Goal: Information Seeking & Learning: Learn about a topic

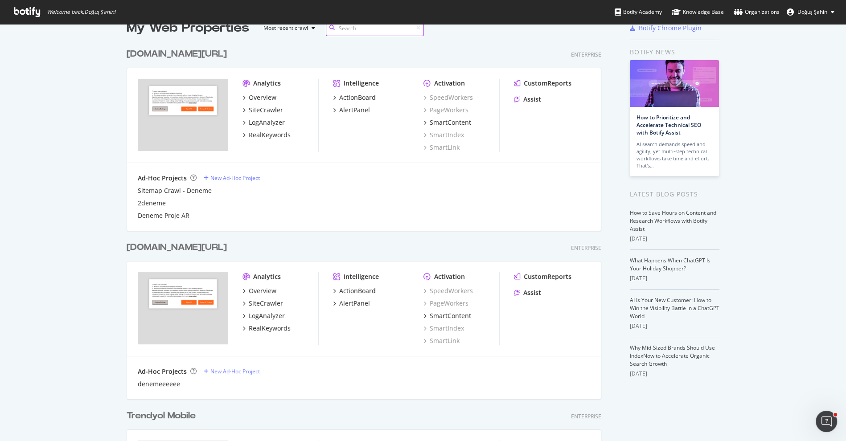
scroll to position [23, 0]
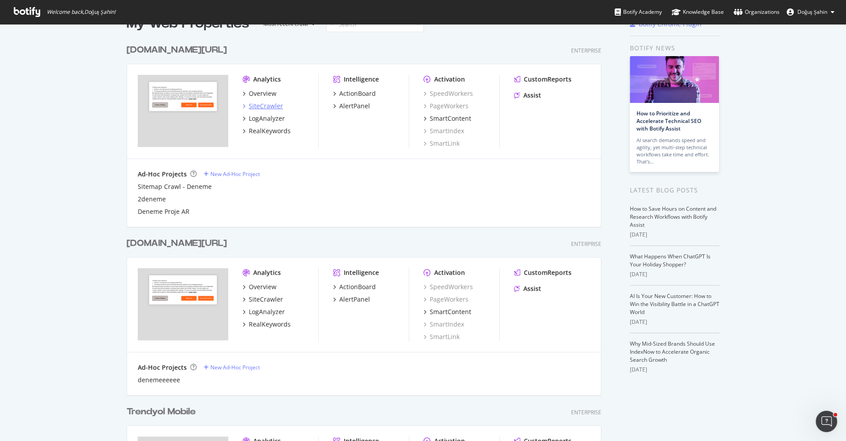
click at [267, 107] on div "SiteCrawler" at bounding box center [266, 106] width 34 height 9
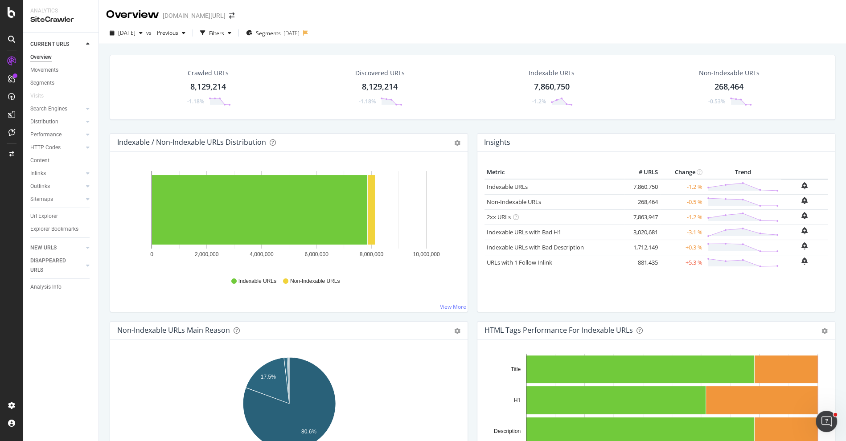
click at [233, 42] on div "2025 Sep. 12th vs Previous Filters Segments 2025-08-27" at bounding box center [472, 35] width 747 height 18
click at [224, 35] on div "Filters" at bounding box center [216, 33] width 15 height 8
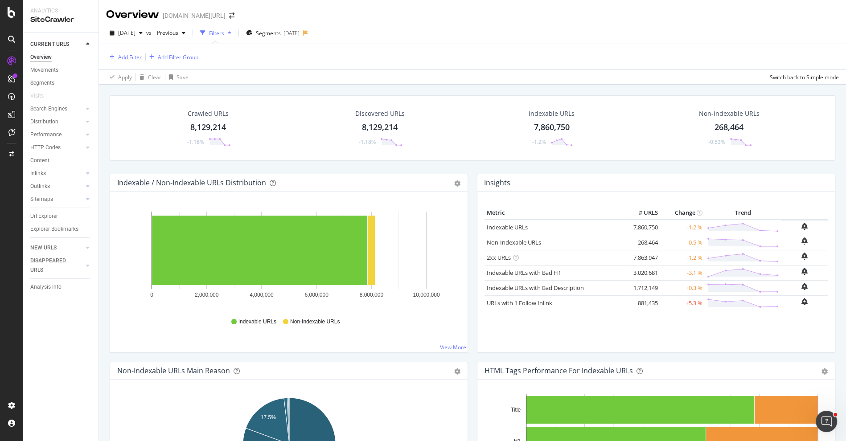
click at [133, 55] on div "Add Filter" at bounding box center [130, 58] width 24 height 8
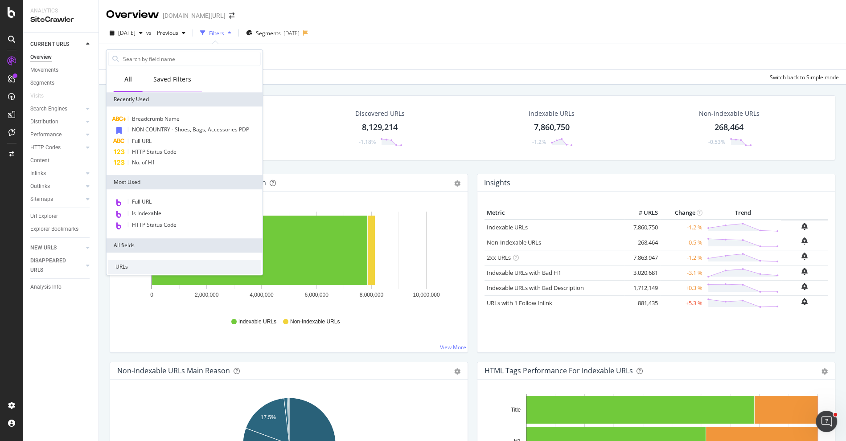
click at [165, 86] on div "Saved Filters" at bounding box center [172, 80] width 59 height 25
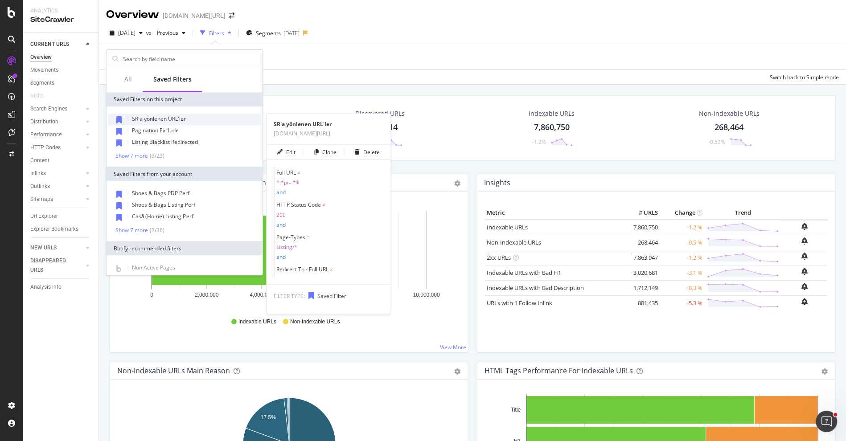
click at [166, 120] on span "SR'a yönlenen URL'ler" at bounding box center [159, 119] width 54 height 8
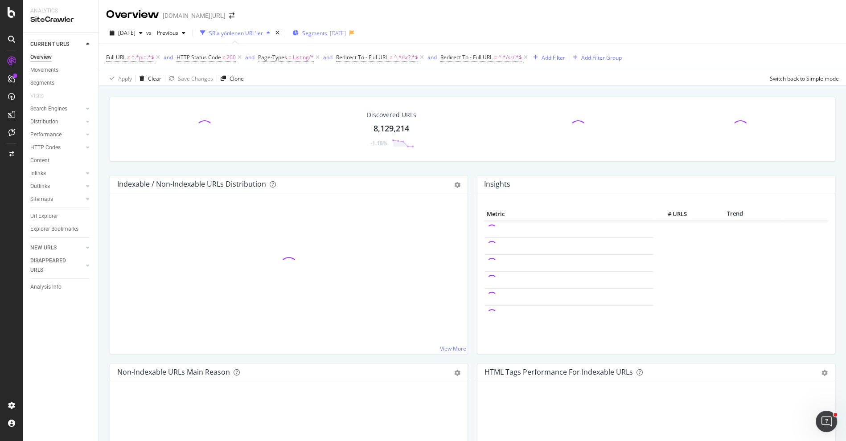
click at [317, 37] on div "Segments 2025-08-27" at bounding box center [320, 32] width 54 height 13
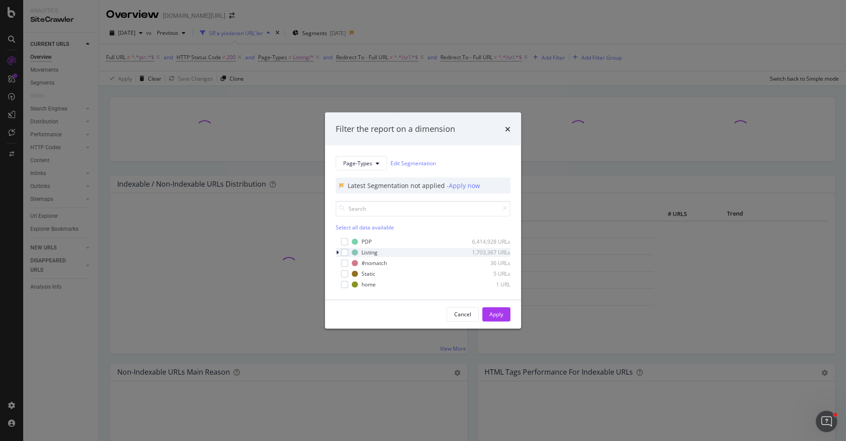
click at [339, 254] on div "modal" at bounding box center [338, 252] width 5 height 9
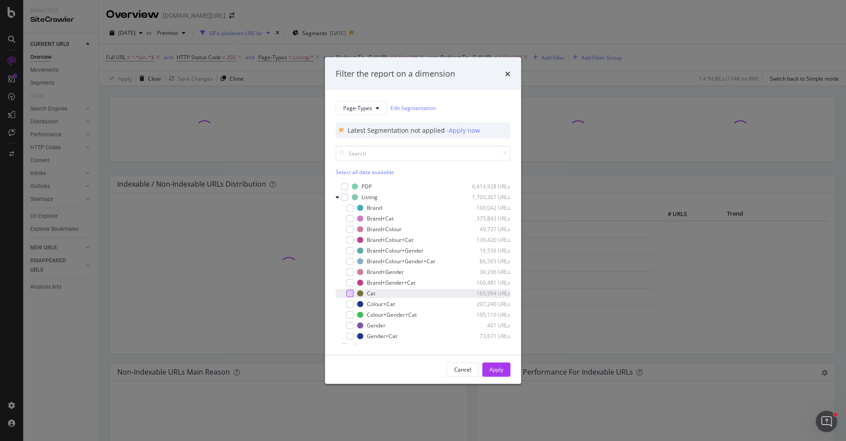
click at [349, 291] on div "modal" at bounding box center [349, 293] width 7 height 7
click at [499, 369] on div "Apply" at bounding box center [497, 370] width 14 height 8
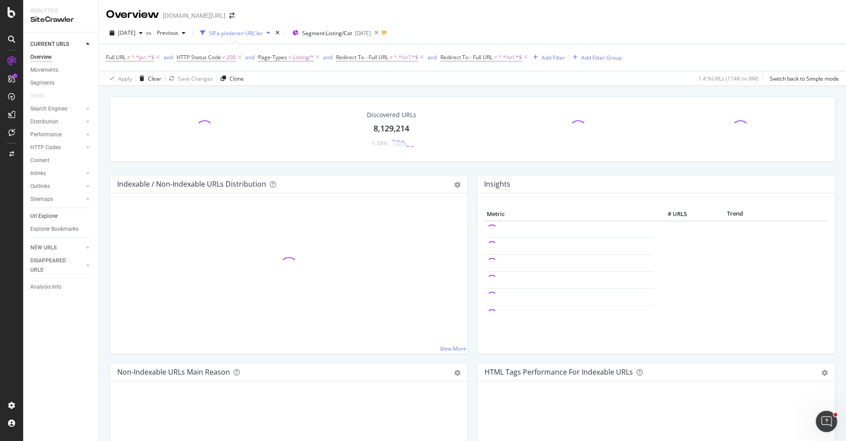
click at [68, 217] on link "Url Explorer" at bounding box center [61, 216] width 62 height 9
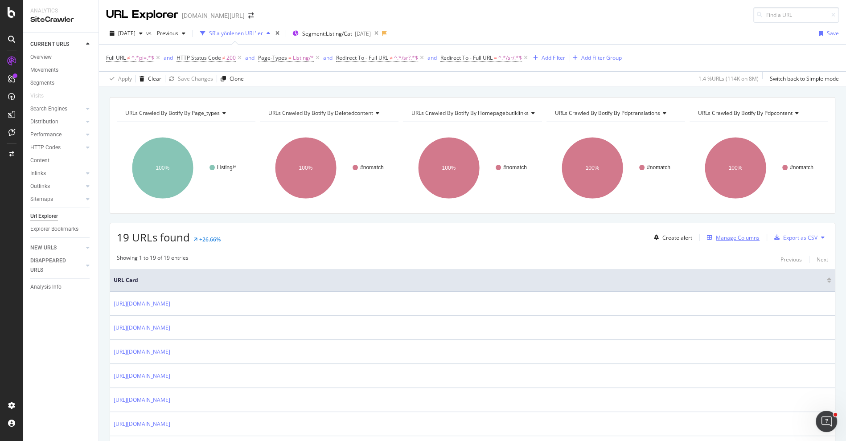
click at [733, 238] on div "Manage Columns" at bounding box center [738, 238] width 44 height 8
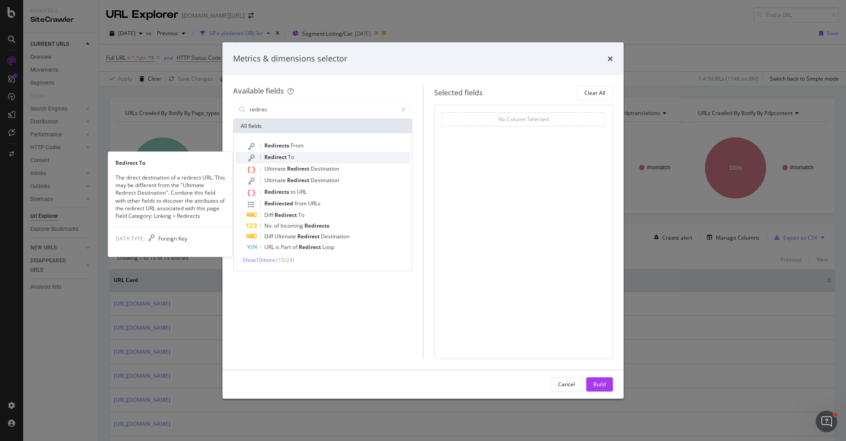
type input "redirec"
click at [344, 153] on div "Redirect To" at bounding box center [328, 158] width 164 height 12
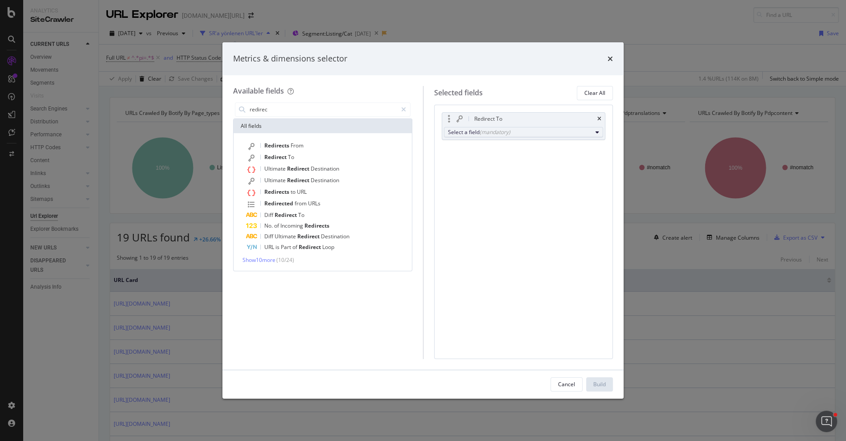
click at [491, 128] on div "(mandatory)" at bounding box center [495, 132] width 31 height 8
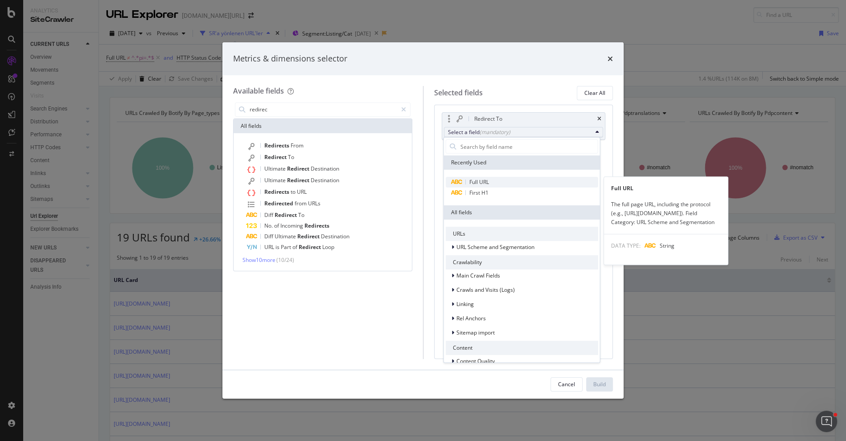
click at [489, 177] on span "Full URL" at bounding box center [522, 182] width 153 height 11
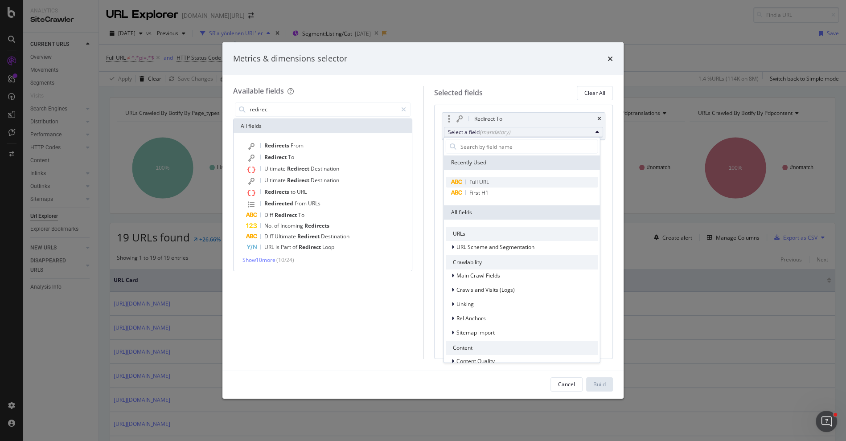
click at [489, 184] on span "Full URL" at bounding box center [522, 182] width 153 height 11
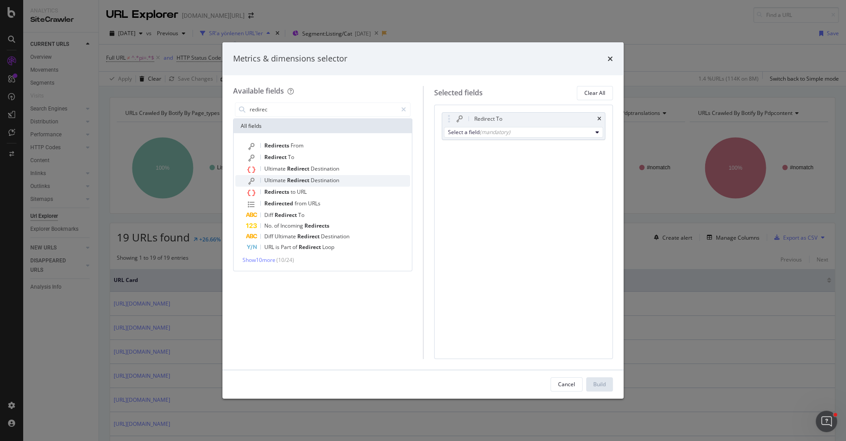
click at [319, 178] on span "Destination" at bounding box center [325, 181] width 29 height 8
click at [599, 118] on icon "times" at bounding box center [600, 118] width 4 height 5
click at [491, 129] on div "(mandatory)" at bounding box center [495, 132] width 31 height 8
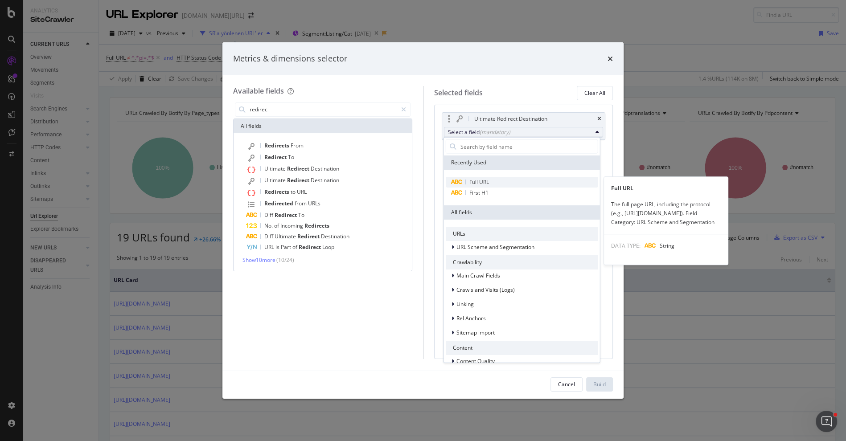
click at [493, 185] on span "Full URL" at bounding box center [522, 182] width 153 height 11
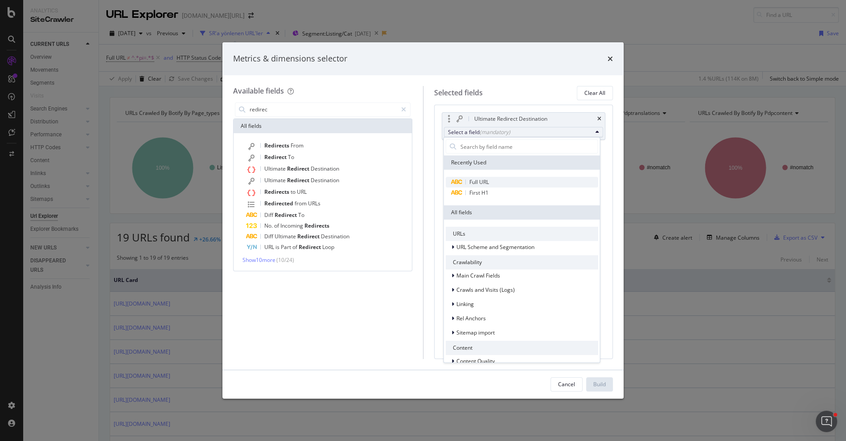
click at [472, 181] on span "Full URL" at bounding box center [480, 182] width 20 height 8
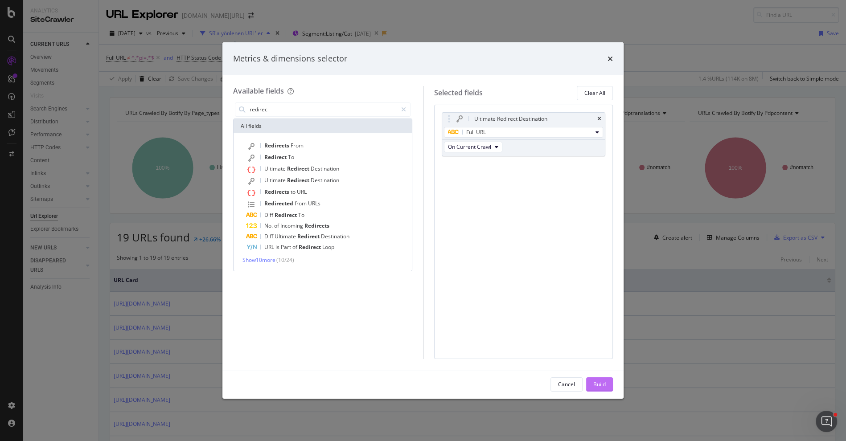
click at [607, 379] on button "Build" at bounding box center [599, 385] width 27 height 14
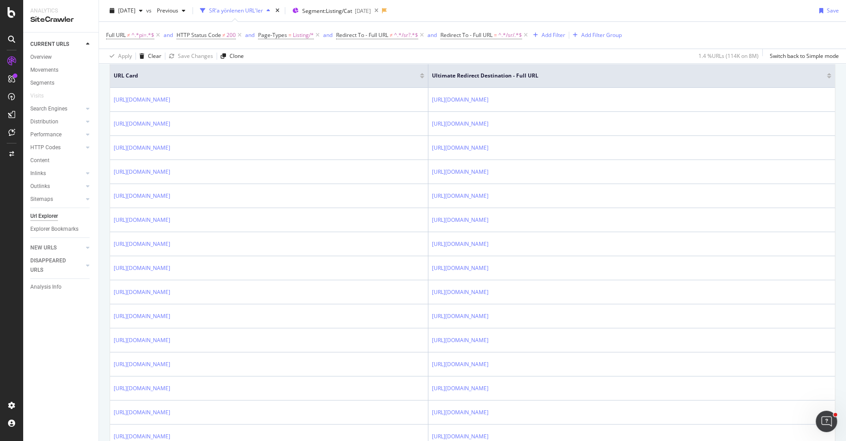
scroll to position [206, 0]
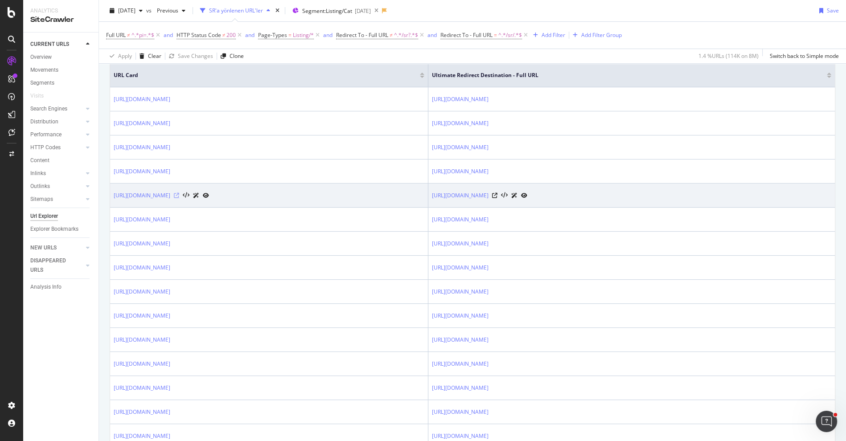
click at [179, 193] on icon at bounding box center [176, 195] width 5 height 5
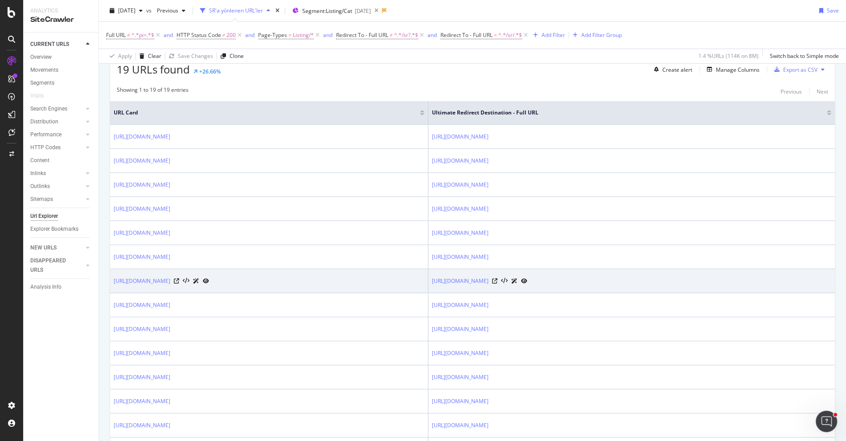
scroll to position [217, 0]
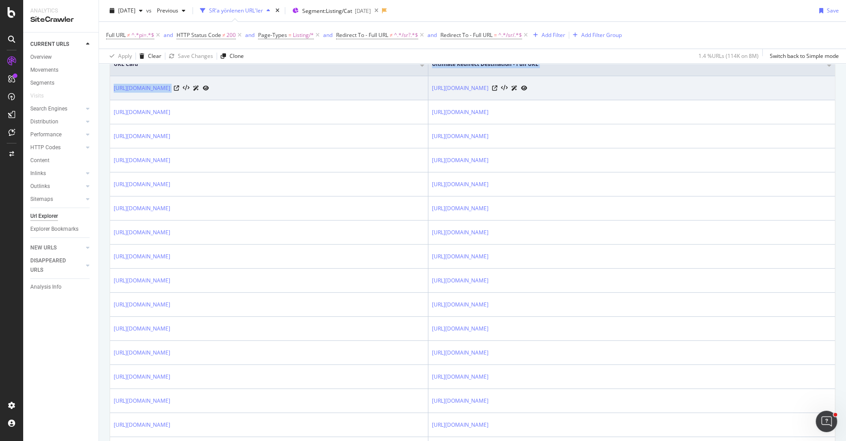
drag, startPoint x: 472, startPoint y: 68, endPoint x: 324, endPoint y: 82, distance: 149.2
click at [324, 82] on table "URL Card Ultimate Redirect Destination - Full URL https://www.trendyol.com/ar/f…" at bounding box center [472, 293] width 725 height 481
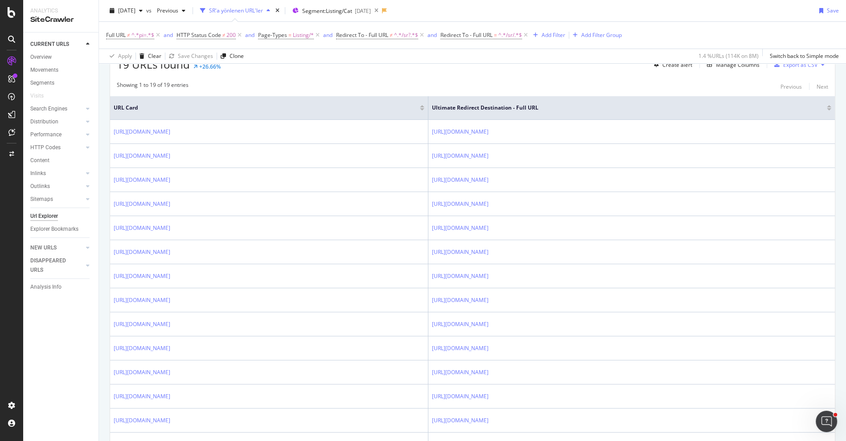
scroll to position [167, 0]
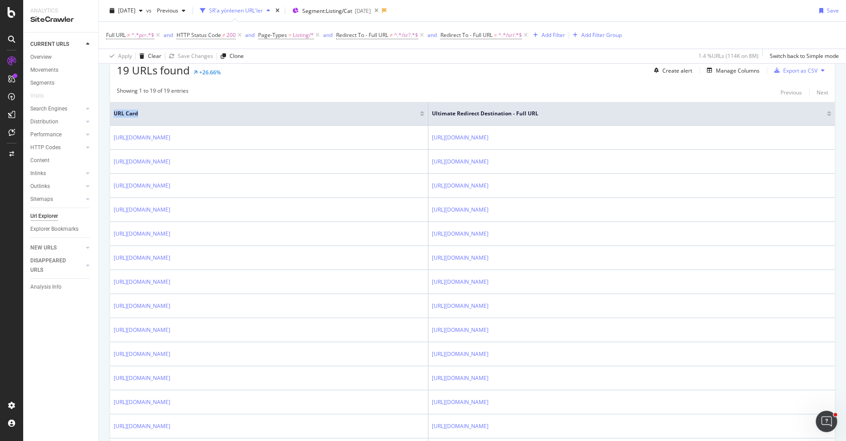
drag, startPoint x: 472, startPoint y: 106, endPoint x: 288, endPoint y: 107, distance: 184.6
click at [288, 107] on th "URL Card" at bounding box center [269, 114] width 318 height 24
drag, startPoint x: 474, startPoint y: 108, endPoint x: 373, endPoint y: 113, distance: 100.9
click at [373, 114] on th "URL Card" at bounding box center [269, 114] width 318 height 24
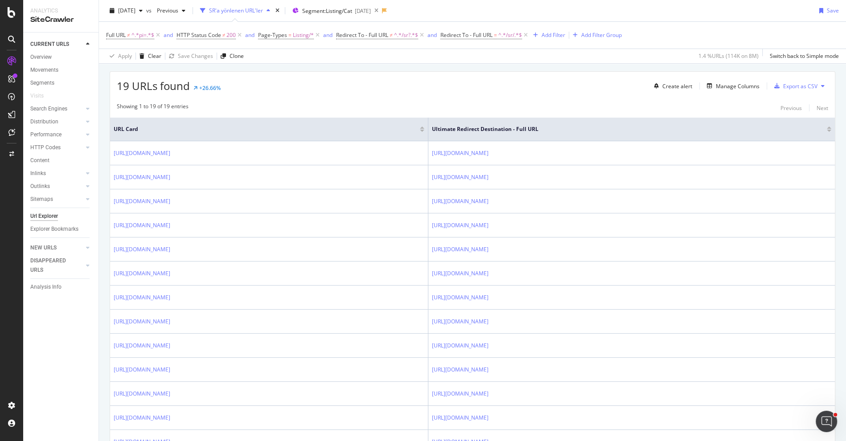
scroll to position [152, 0]
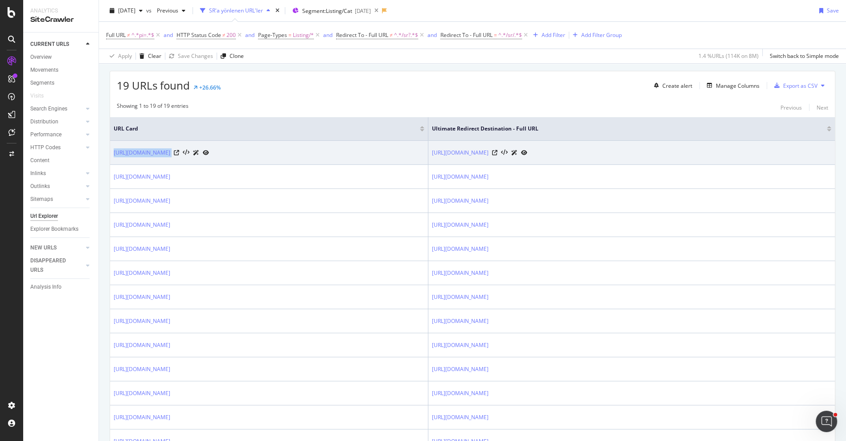
drag, startPoint x: 260, startPoint y: 151, endPoint x: 111, endPoint y: 151, distance: 148.1
click at [111, 151] on td "https://www.trendyol.com/ar/food-preparation-x-c145465" at bounding box center [269, 153] width 318 height 24
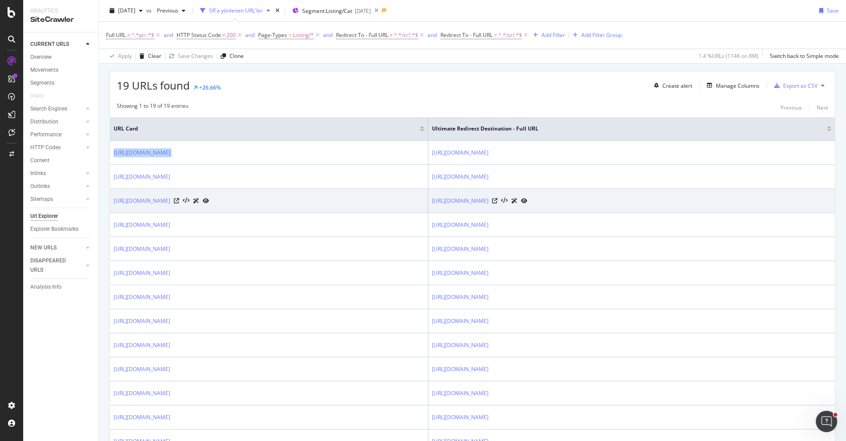
copy div "https://www.trendyol.com/ar/food-preparation-x-c145465"
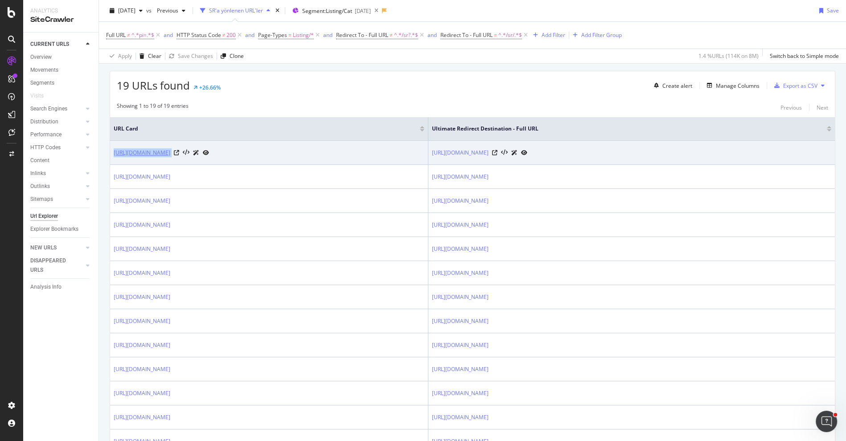
click at [170, 152] on link "https://www.trendyol.com/ar/food-preparation-x-c145465" at bounding box center [142, 152] width 57 height 9
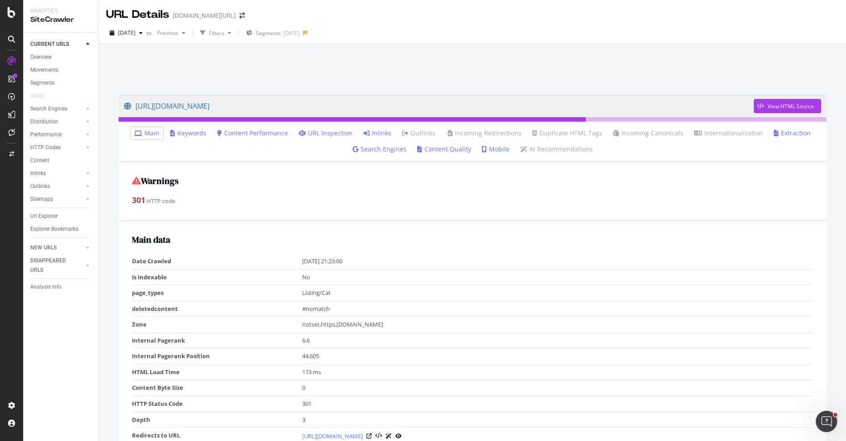
click at [373, 136] on link "Inlinks" at bounding box center [377, 133] width 28 height 9
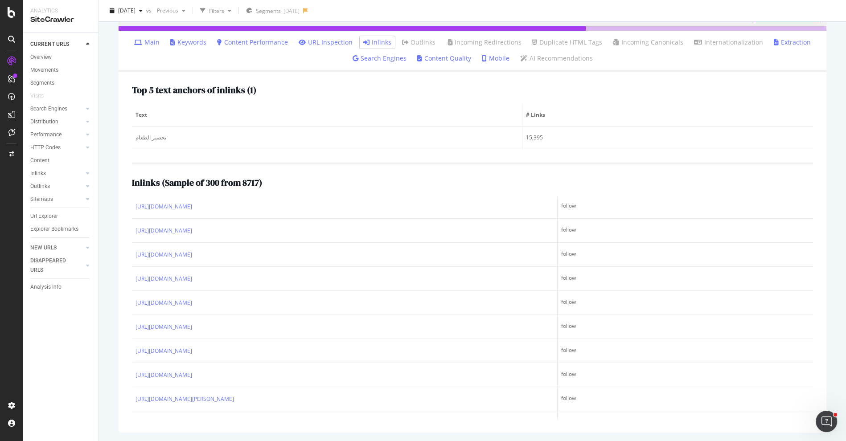
scroll to position [4124, 0]
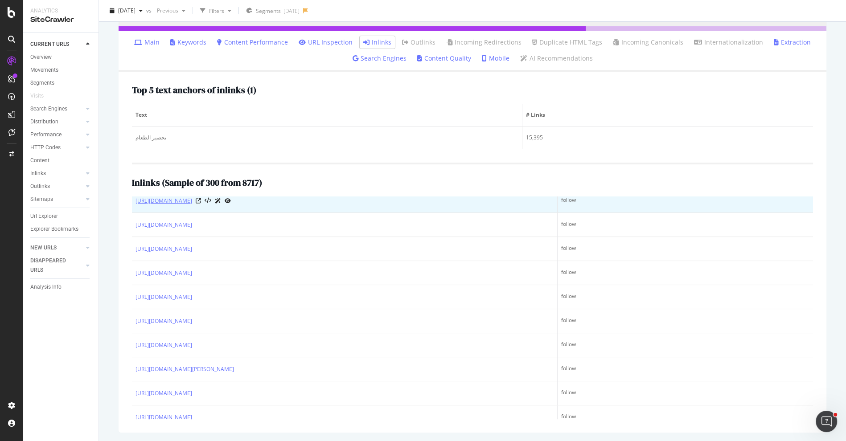
click at [192, 206] on link "https://www.trendyol.com/ar/philips/hd2581-01-model-daily-toaster-donut-extract…" at bounding box center [164, 201] width 57 height 9
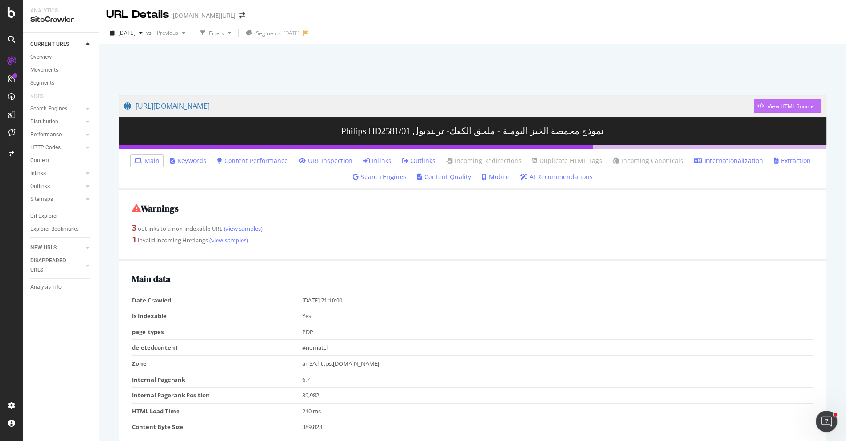
click at [765, 107] on div "button" at bounding box center [761, 105] width 14 height 5
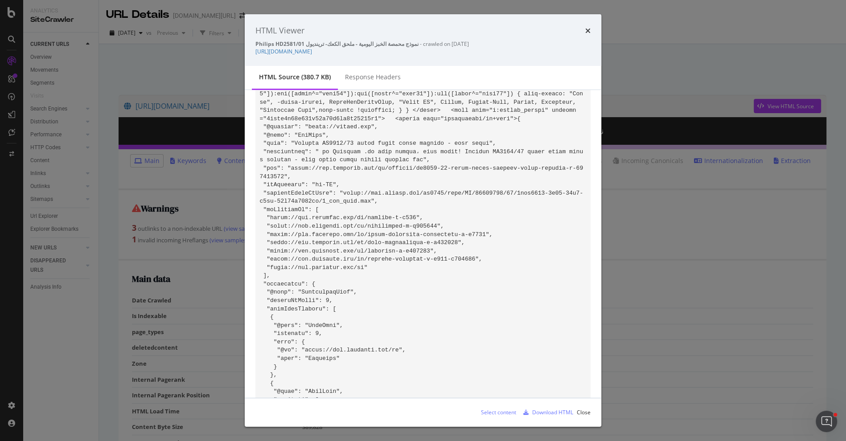
scroll to position [1646, 0]
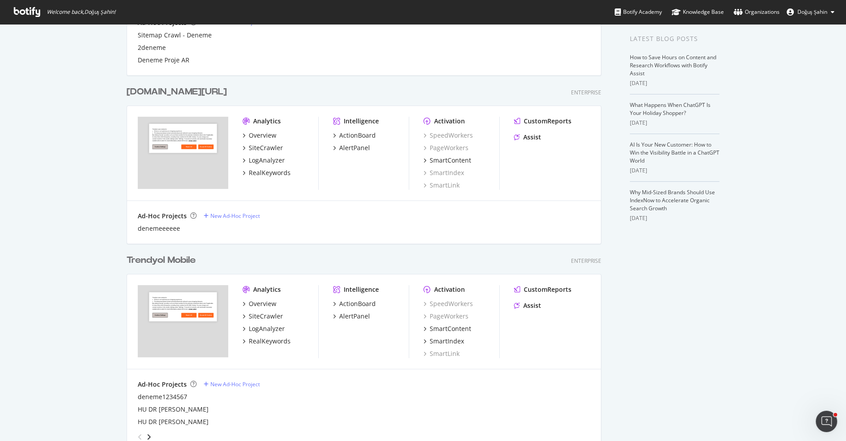
scroll to position [364, 0]
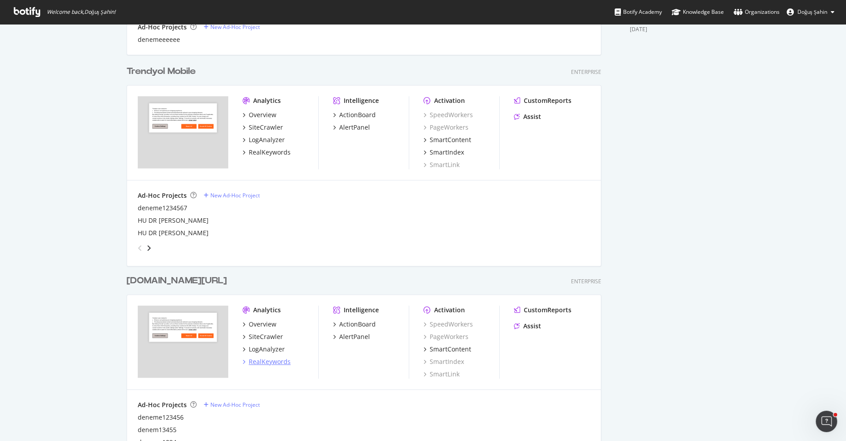
click at [272, 363] on div "RealKeywords" at bounding box center [270, 362] width 42 height 9
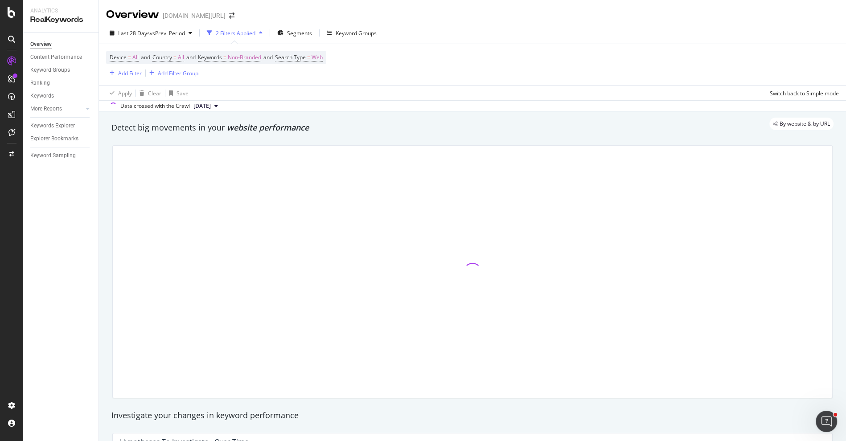
click at [120, 79] on div "Device = All and Country = All and Keywords = Non-Branded and Search Type = Web…" at bounding box center [472, 64] width 733 height 41
click at [120, 74] on div "Add Filter" at bounding box center [130, 74] width 24 height 8
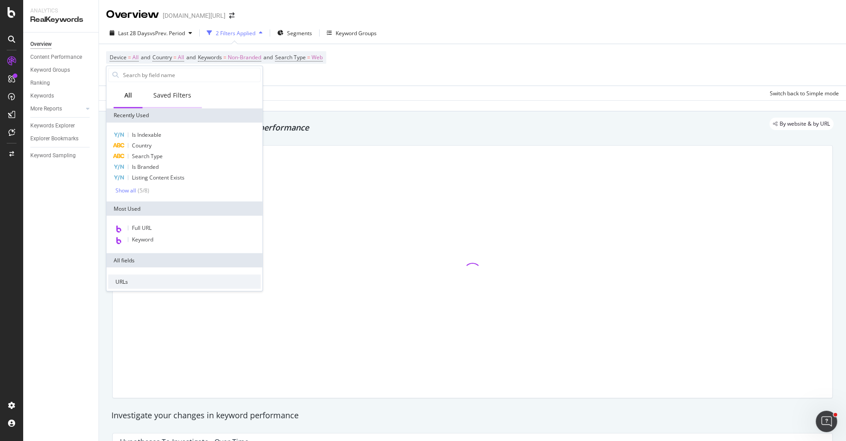
click at [160, 97] on div "Saved Filters" at bounding box center [172, 95] width 38 height 9
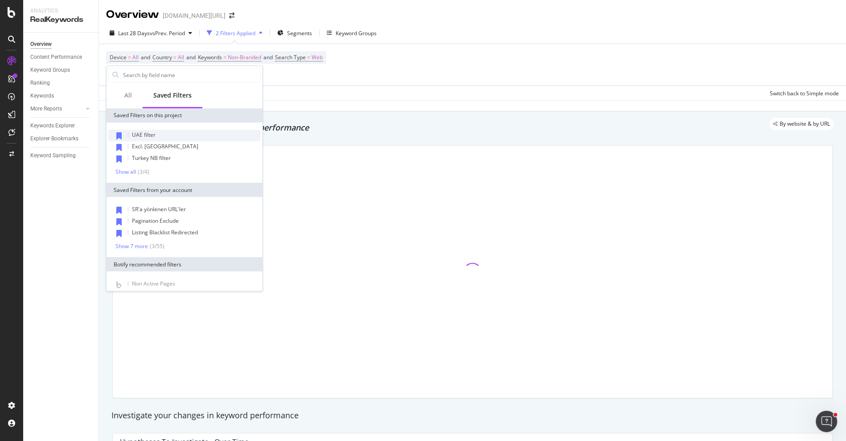
click at [157, 130] on div "UAE filter" at bounding box center [184, 136] width 153 height 12
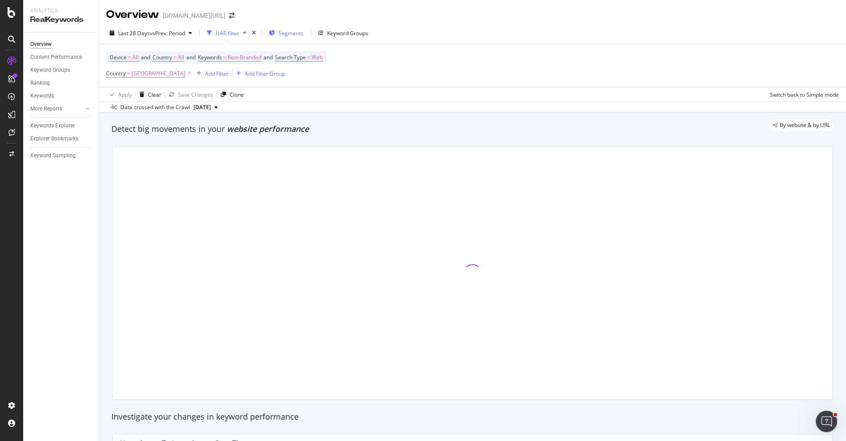
click at [281, 36] on span "Segments" at bounding box center [291, 33] width 25 height 8
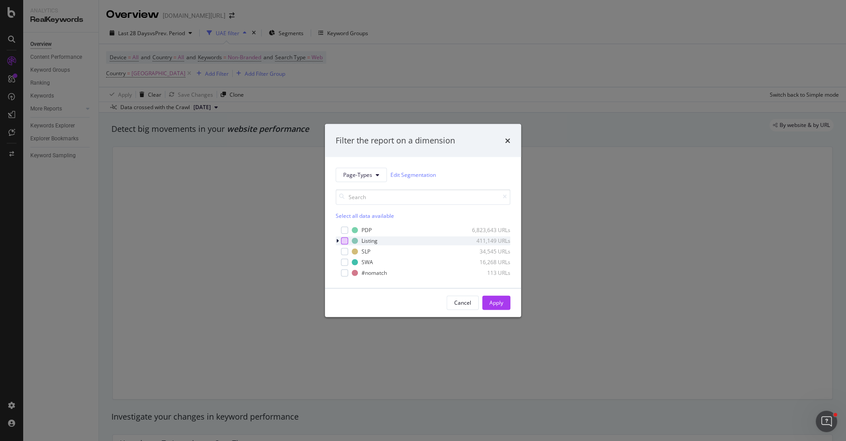
click at [342, 240] on div "modal" at bounding box center [344, 240] width 7 height 7
click at [332, 240] on div "Page-Types Edit Segmentation Select all data available PDP 6,823,643 URLs Listi…" at bounding box center [423, 222] width 196 height 131
click at [335, 240] on div "Page-Types Edit Segmentation Select all data available PDP 6,823,643 URLs Listi…" at bounding box center [423, 222] width 196 height 131
click at [336, 240] on icon "modal" at bounding box center [337, 240] width 3 height 5
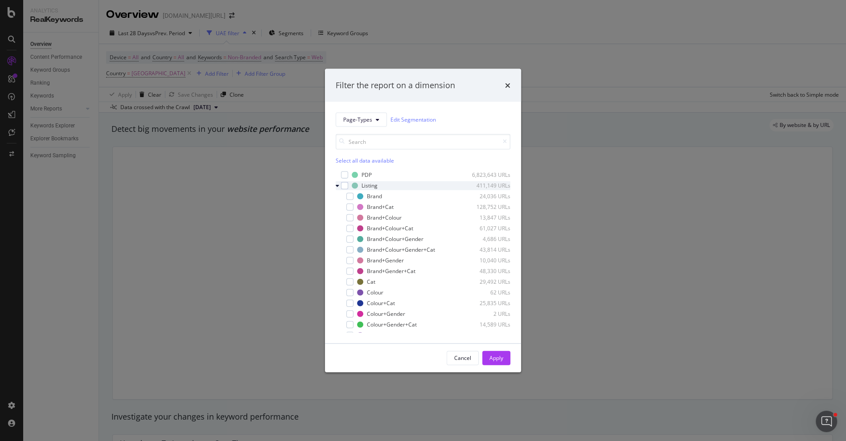
click at [340, 188] on div "modal" at bounding box center [338, 185] width 5 height 9
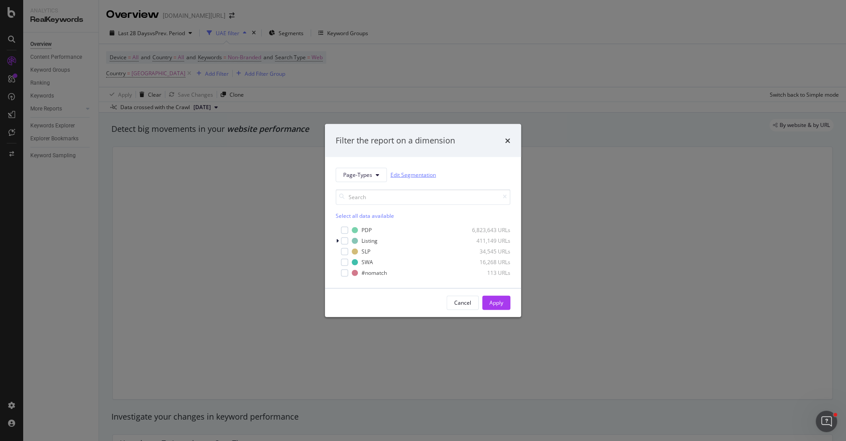
click at [394, 175] on link "Edit Segmentation" at bounding box center [413, 174] width 45 height 9
click at [306, 179] on div "Filter the report on a dimension Page-Types Edit Segmentation Select all data a…" at bounding box center [423, 220] width 846 height 441
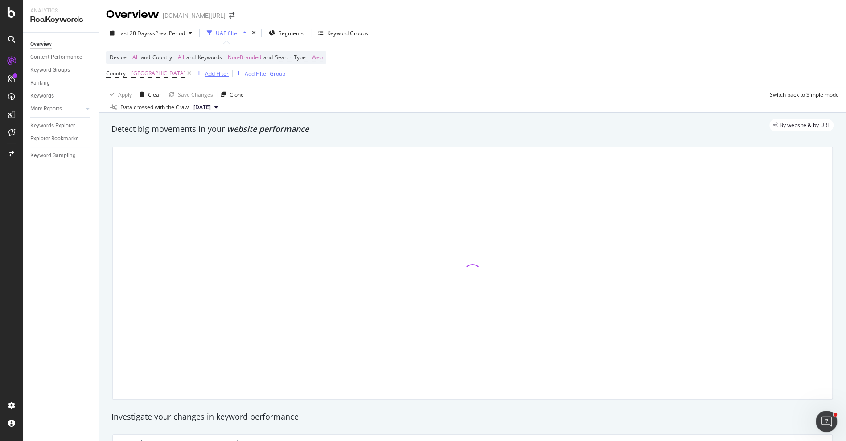
click at [220, 75] on div "Add Filter" at bounding box center [217, 74] width 24 height 8
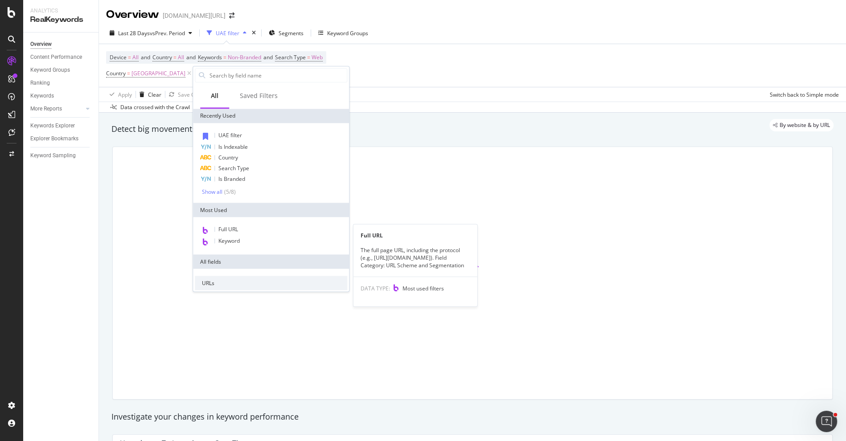
drag, startPoint x: 243, startPoint y: 233, endPoint x: 243, endPoint y: 223, distance: 9.8
click at [243, 233] on div "Full URL" at bounding box center [271, 230] width 153 height 12
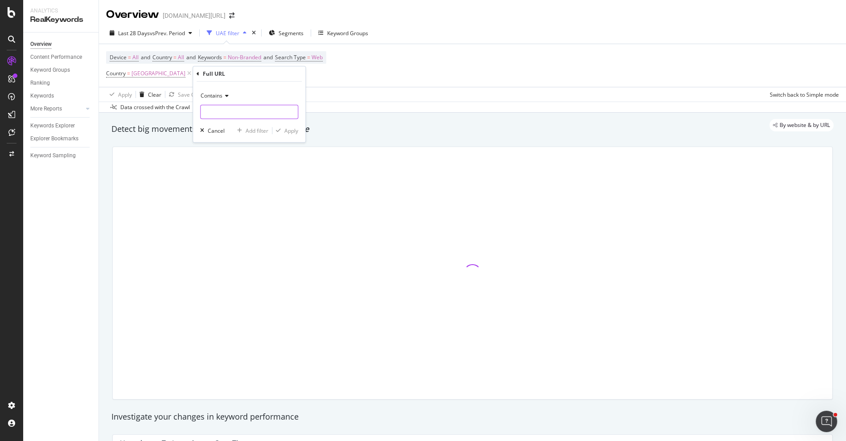
click at [231, 116] on input "text" at bounding box center [249, 112] width 97 height 14
type input "/s/"
click at [288, 130] on div "Apply" at bounding box center [292, 131] width 14 height 8
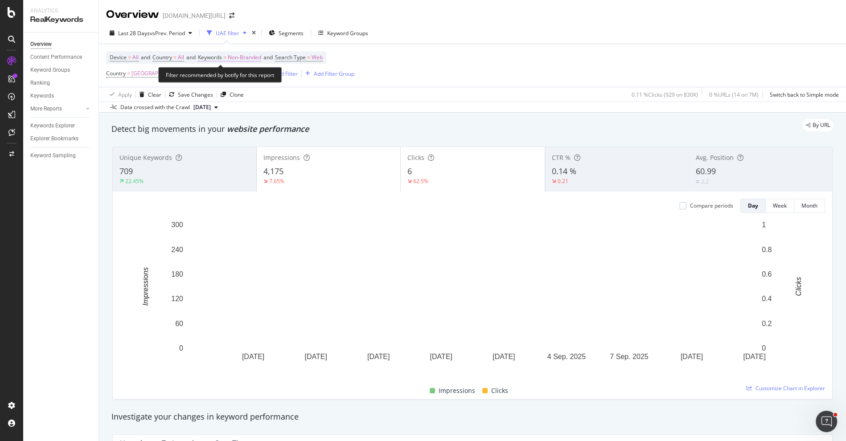
click at [239, 56] on span "Non-Branded" at bounding box center [244, 57] width 33 height 12
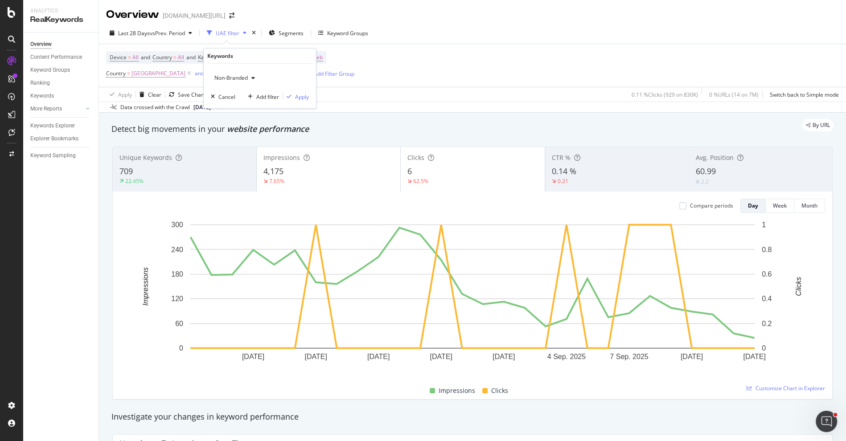
click at [245, 79] on span "Non-Branded" at bounding box center [229, 78] width 37 height 8
click at [279, 134] on span "Non-Branded & Anonymized queries" at bounding box center [264, 134] width 91 height 8
click at [301, 97] on div "button" at bounding box center [296, 96] width 12 height 5
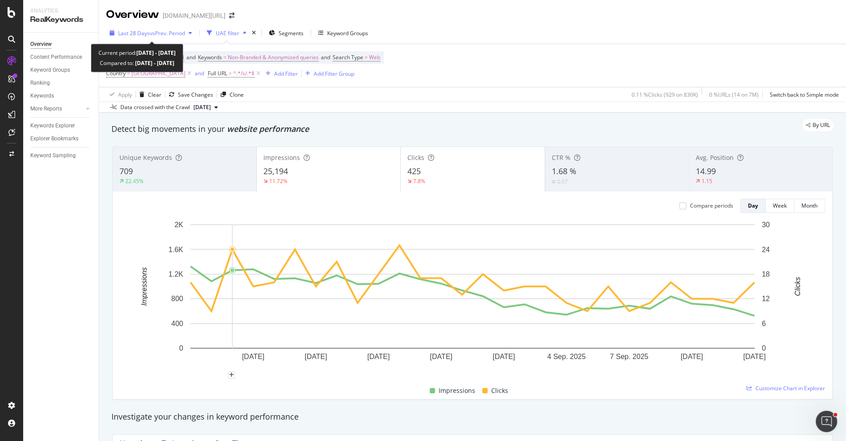
click at [157, 35] on span "vs Prev. Period" at bounding box center [167, 33] width 35 height 8
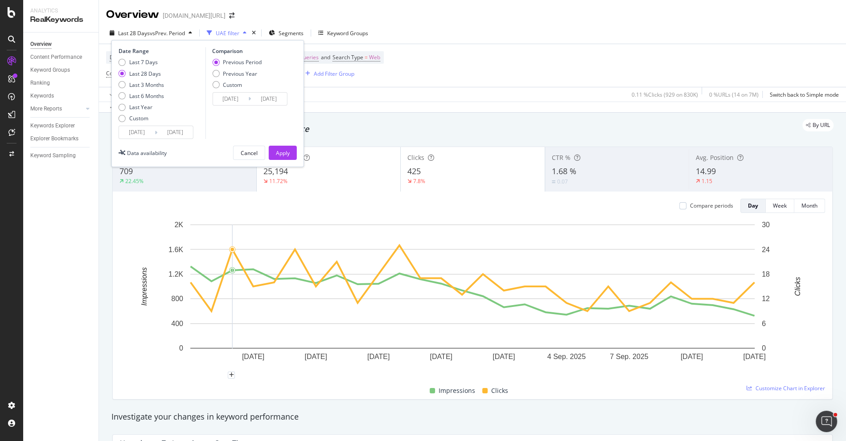
click at [136, 135] on input "2025/08/17" at bounding box center [137, 132] width 36 height 12
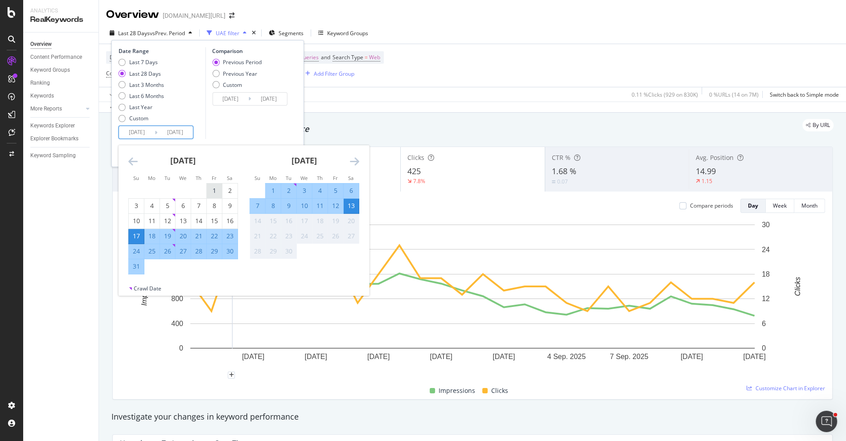
click at [209, 193] on div "1" at bounding box center [214, 190] width 15 height 9
type input "2025/08/01"
type input "2025/06/18"
type input "2025/07/31"
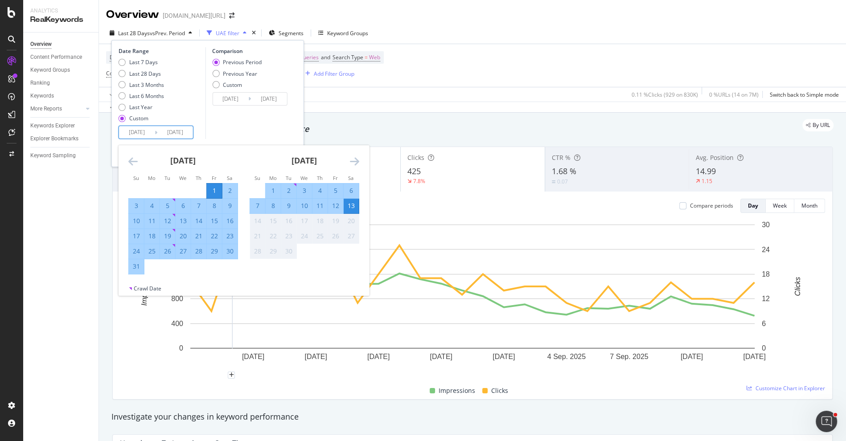
click at [140, 263] on div "31" at bounding box center [136, 266] width 15 height 9
type input "2025/08/31"
type input "2025/07/01"
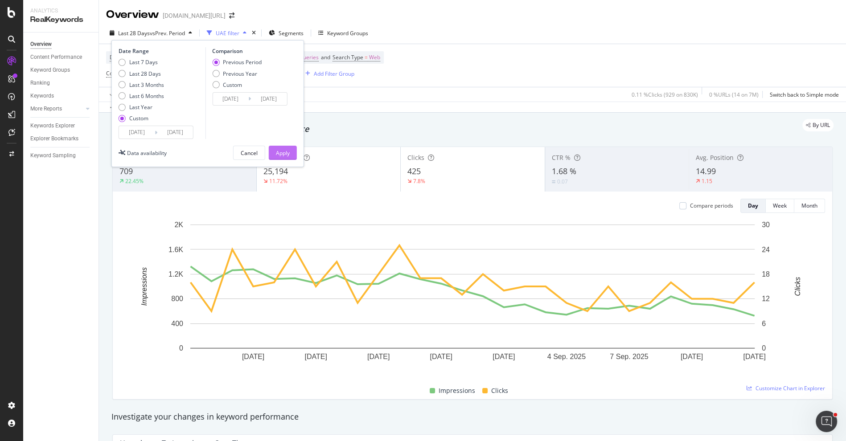
click at [281, 154] on div "Apply" at bounding box center [283, 153] width 14 height 8
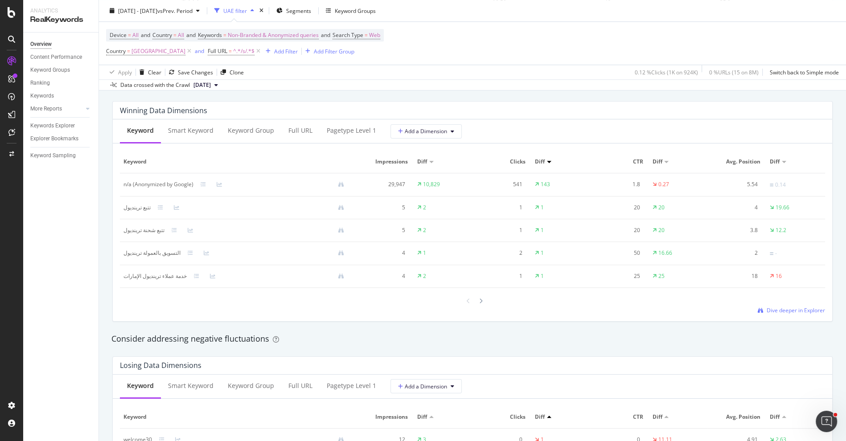
scroll to position [791, 0]
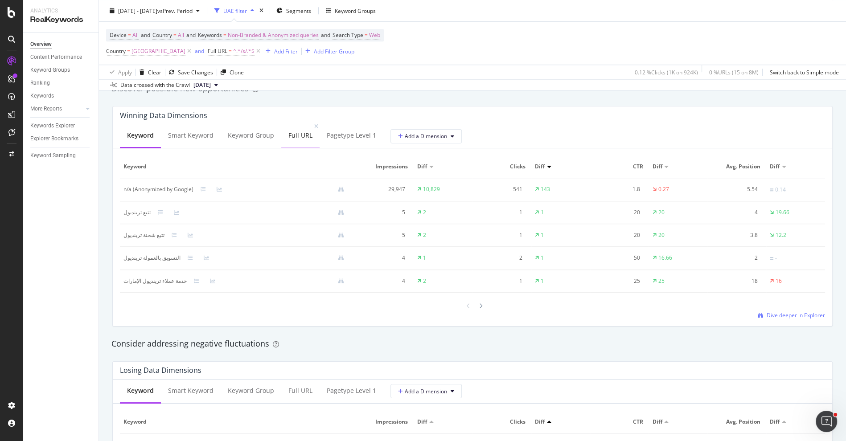
click at [298, 140] on div "Full URL" at bounding box center [300, 136] width 38 height 25
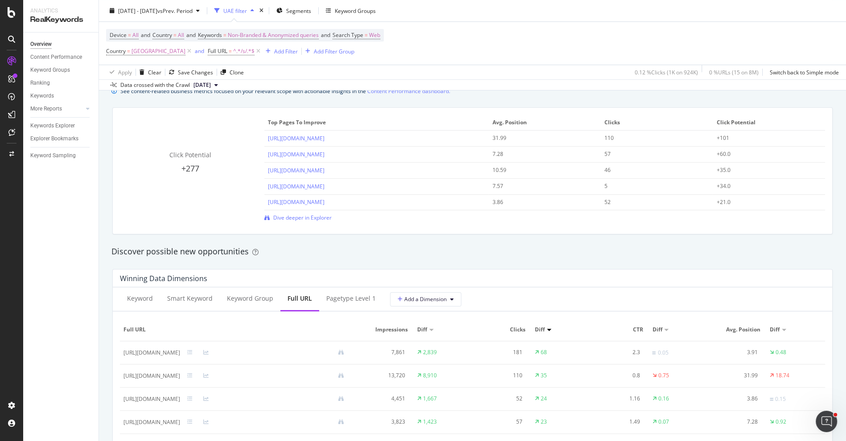
scroll to position [764, 0]
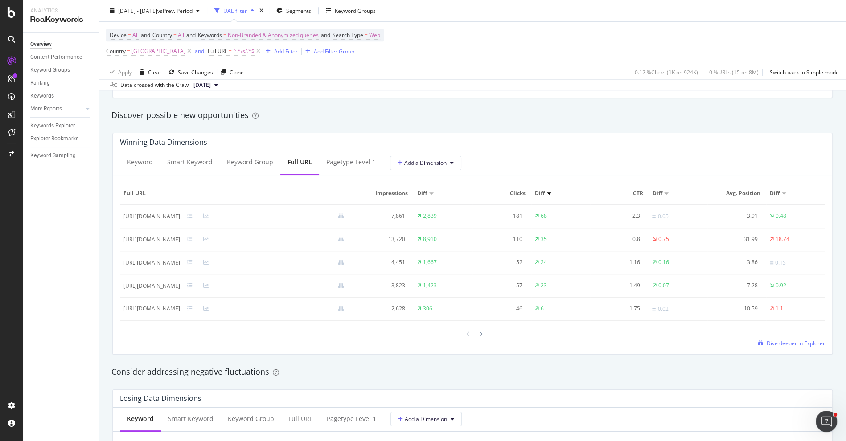
drag, startPoint x: 242, startPoint y: 216, endPoint x: 118, endPoint y: 216, distance: 124.0
click at [118, 216] on div "Keyword Smart Keyword Keyword Group Full URL pagetype Level 1 Add a Dimension F…" at bounding box center [473, 252] width 720 height 203
click at [122, 216] on td "https://www.trendyol.com/en/s/shipping-return" at bounding box center [237, 216] width 235 height 23
drag, startPoint x: 123, startPoint y: 216, endPoint x: 242, endPoint y: 216, distance: 119.1
click at [242, 217] on td "https://www.trendyol.com/en/s/shipping-return" at bounding box center [237, 216] width 235 height 23
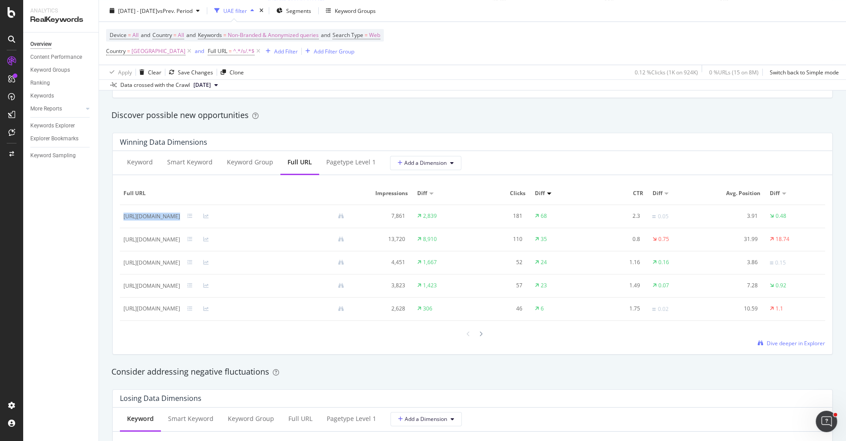
copy div "https://www.trendyol.com/en/s/shipping-return"
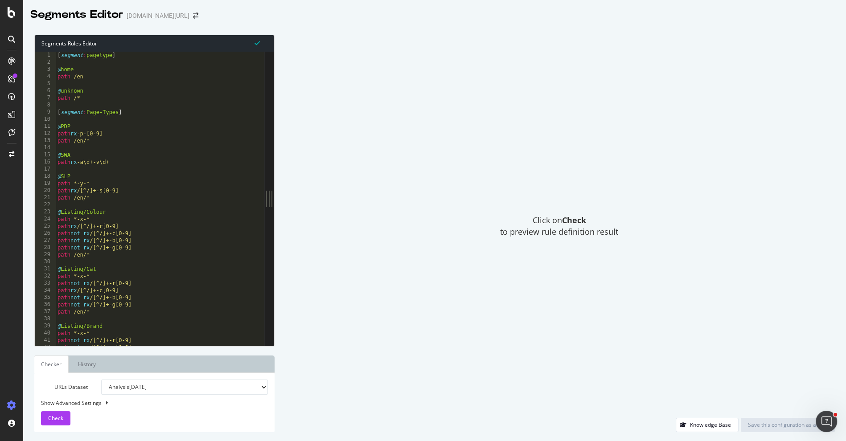
type textarea "@Listing/Colour"
click at [169, 210] on div "[ segment : pagetype ] @ home path /en @ unknown path /* [ segment : Page-Types…" at bounding box center [189, 207] width 267 height 310
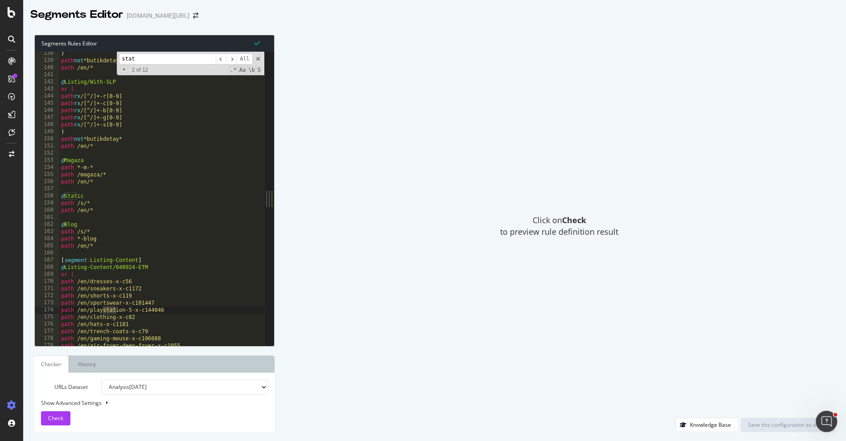
type input "stat"
